Goal: Task Accomplishment & Management: Use online tool/utility

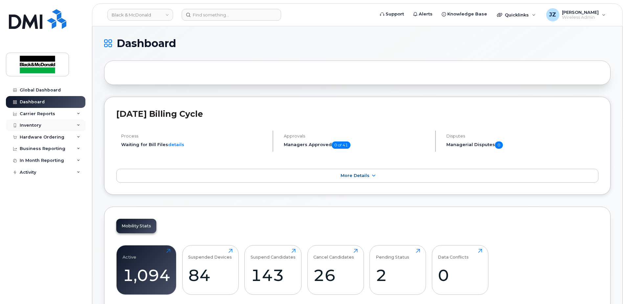
click at [45, 128] on div "Inventory" at bounding box center [45, 125] width 79 height 12
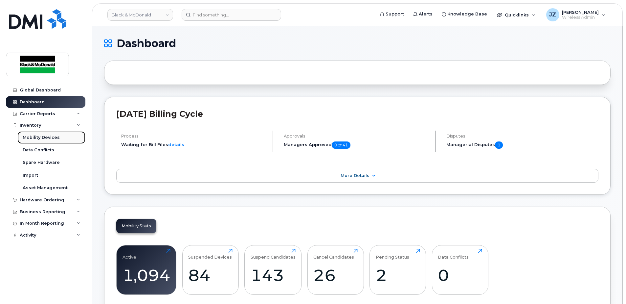
click at [46, 134] on link "Mobility Devices" at bounding box center [51, 137] width 68 height 12
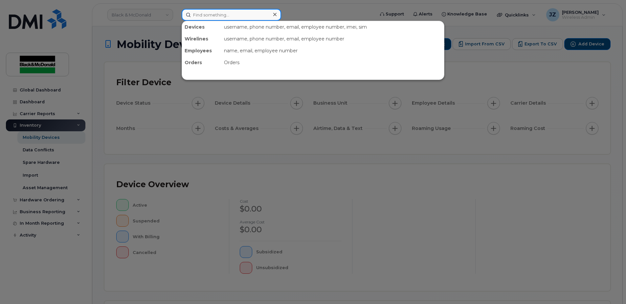
click at [228, 17] on input at bounding box center [232, 15] width 100 height 12
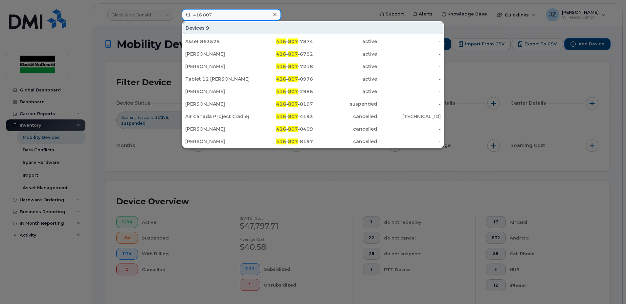
type input "416 807"
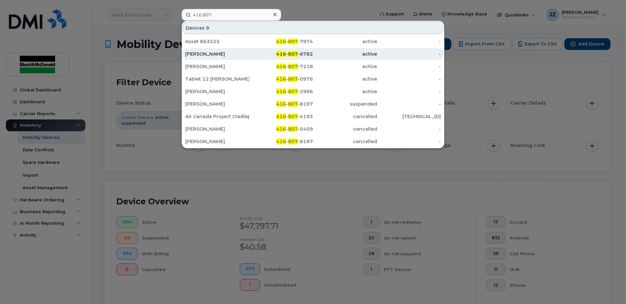
click at [296, 56] on span "807" at bounding box center [293, 54] width 10 height 6
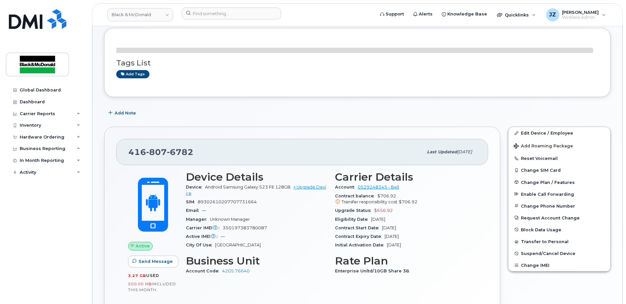
scroll to position [66, 0]
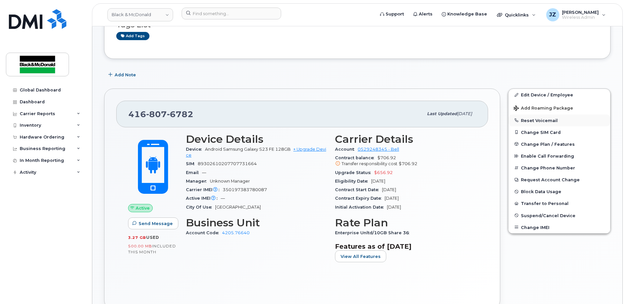
click at [537, 118] on button "Reset Voicemail" at bounding box center [559, 120] width 102 height 12
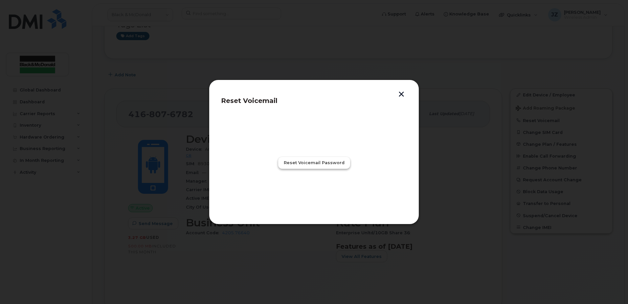
click at [318, 161] on span "Reset Voicemail Password" at bounding box center [314, 162] width 61 height 6
click at [313, 191] on span "Close" at bounding box center [313, 191] width 13 height 6
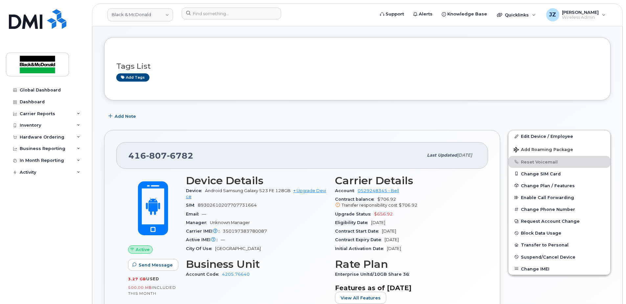
scroll to position [0, 0]
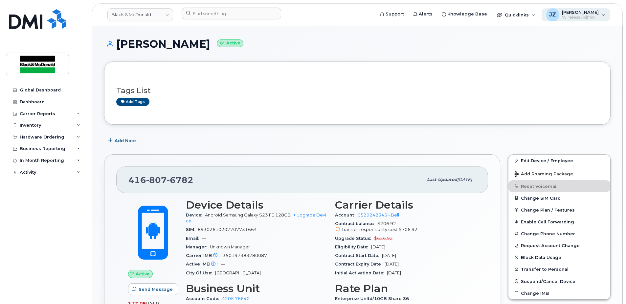
click at [579, 12] on span "[PERSON_NAME]" at bounding box center [580, 12] width 37 height 5
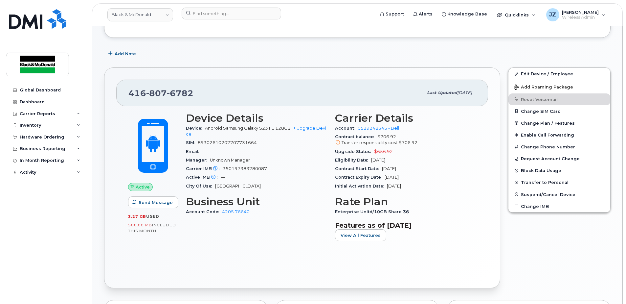
scroll to position [99, 0]
